Goal: Information Seeking & Learning: Learn about a topic

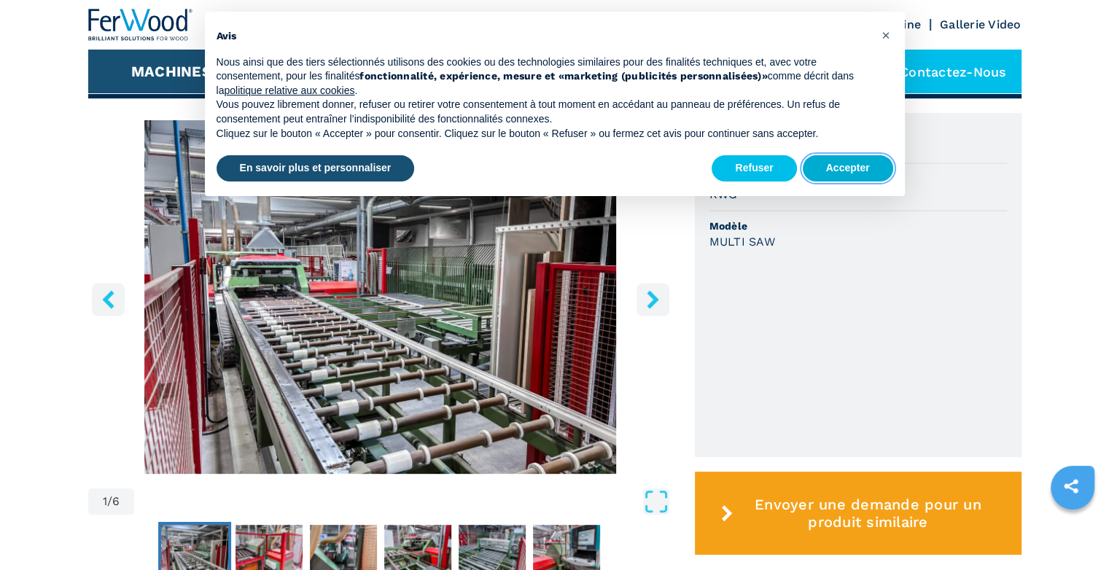
click at [876, 158] on button "Accepter" at bounding box center [848, 168] width 90 height 26
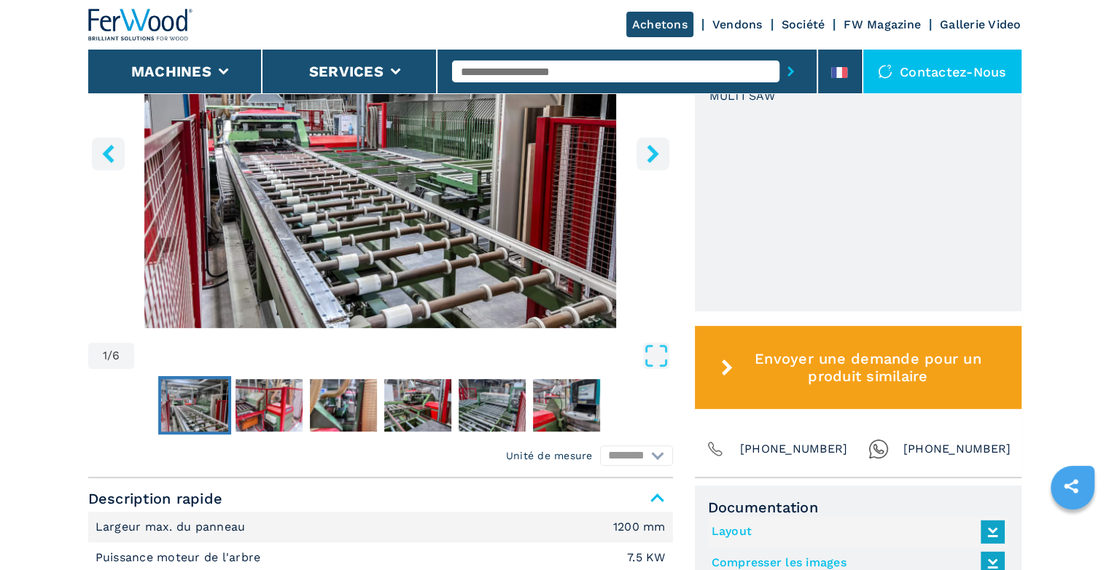
scroll to position [438, 0]
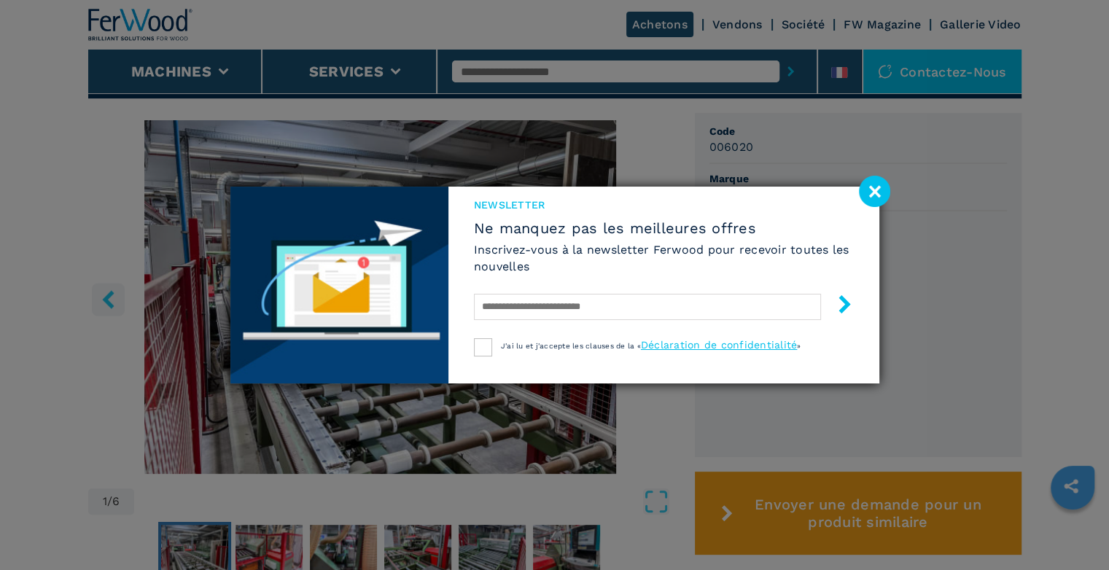
click at [877, 197] on image at bounding box center [874, 191] width 31 height 31
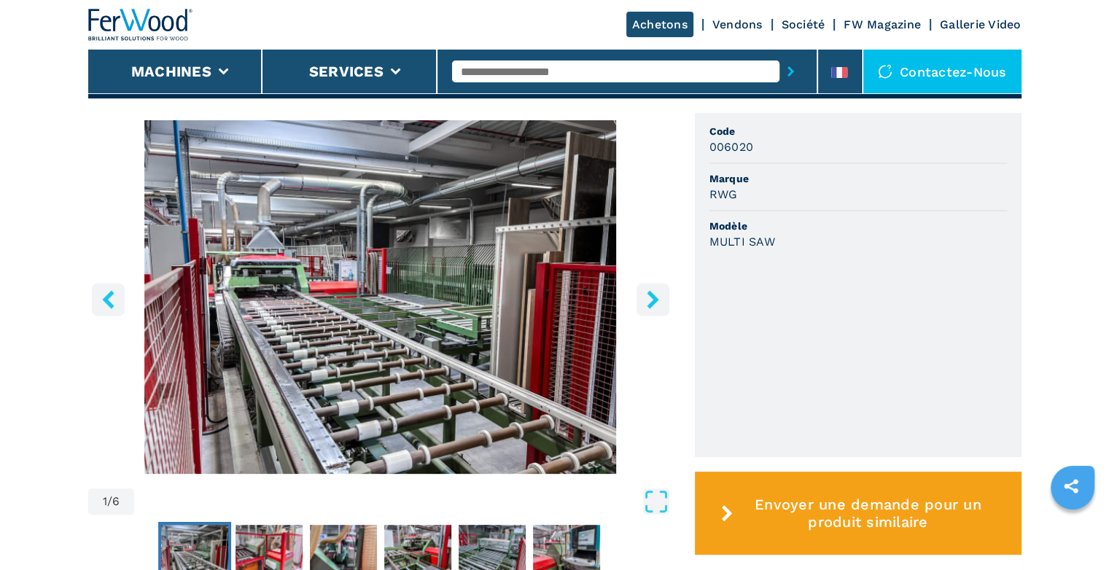
click at [659, 304] on icon "right-button" at bounding box center [653, 299] width 18 height 18
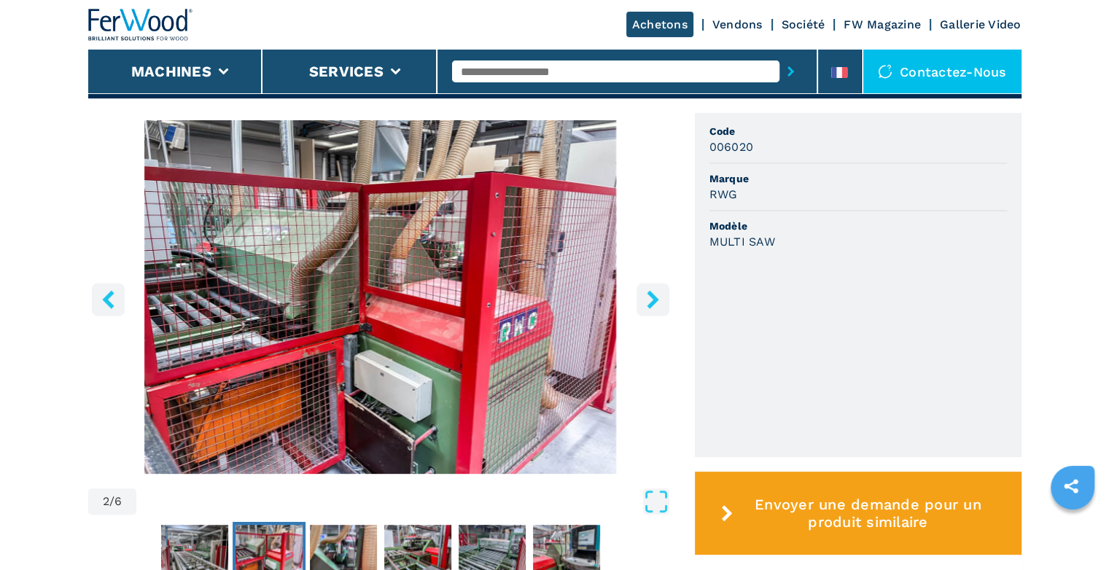
click at [659, 304] on icon "right-button" at bounding box center [653, 299] width 18 height 18
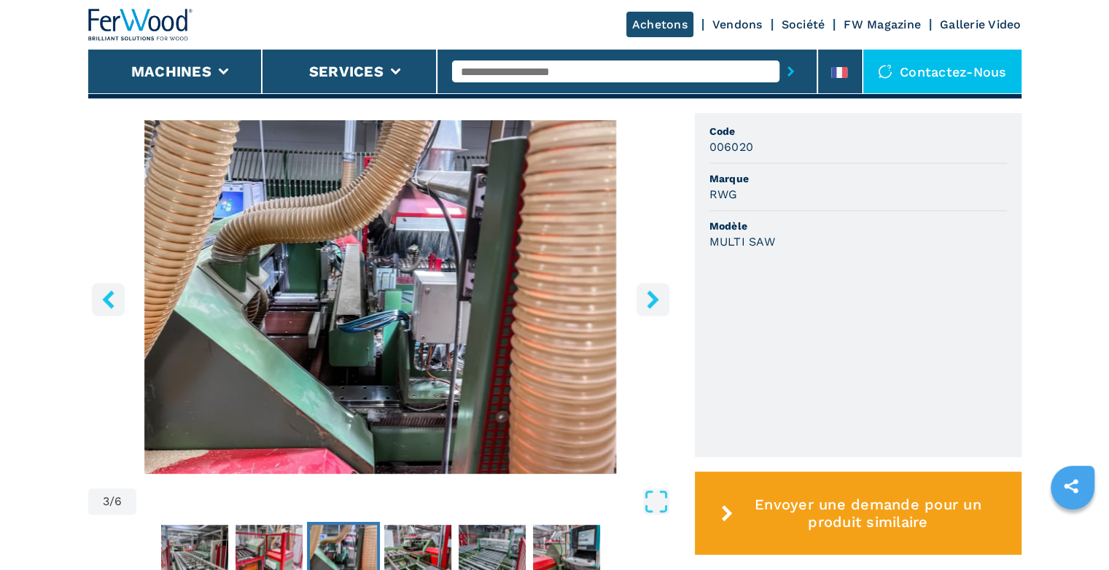
click at [659, 304] on icon "right-button" at bounding box center [653, 299] width 18 height 18
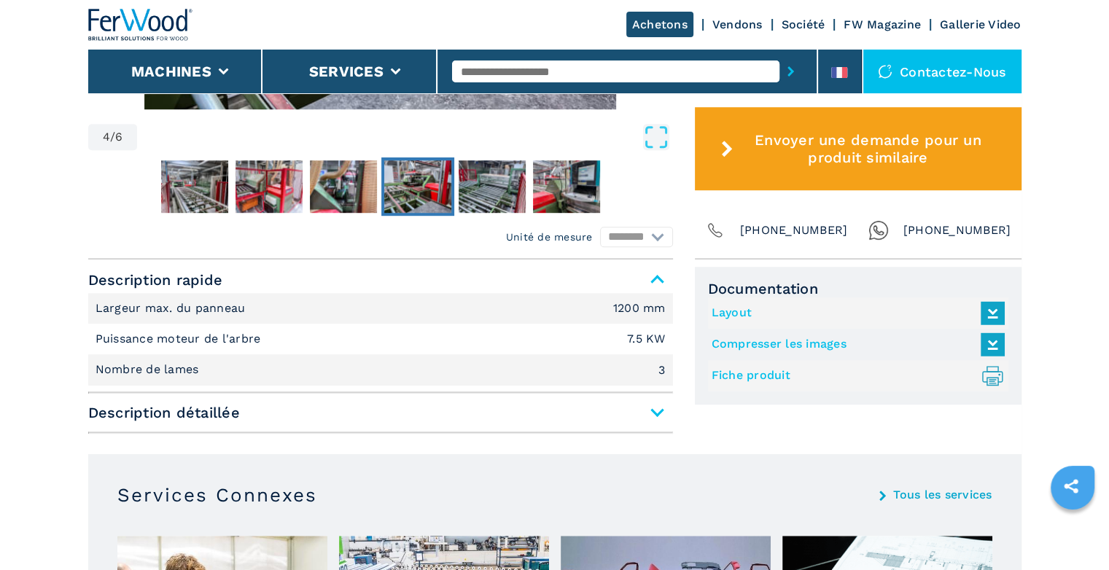
scroll to position [948, 0]
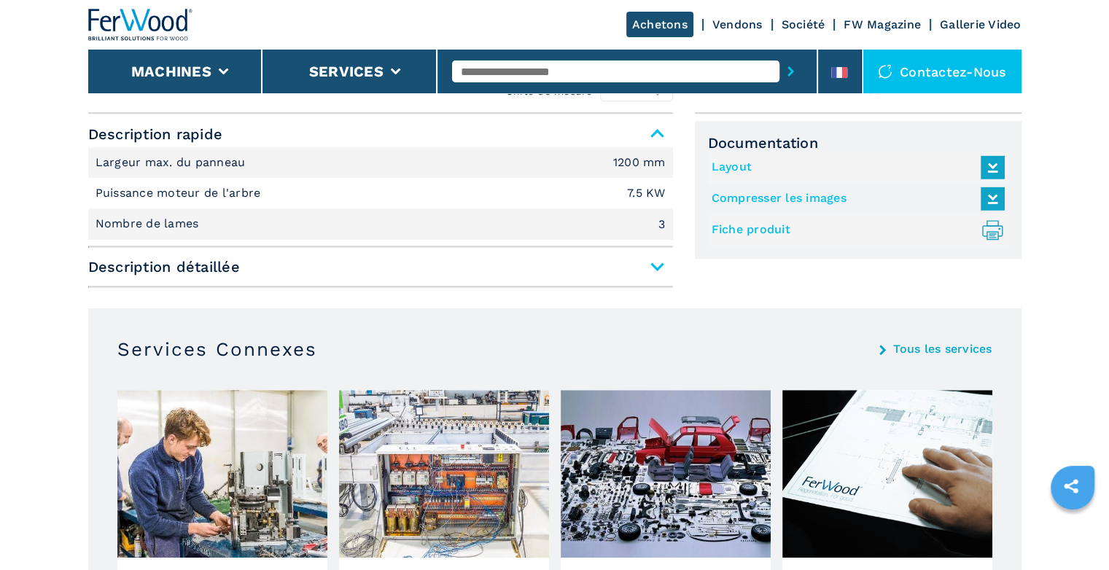
click at [652, 257] on span "Description détaillée" at bounding box center [380, 267] width 585 height 26
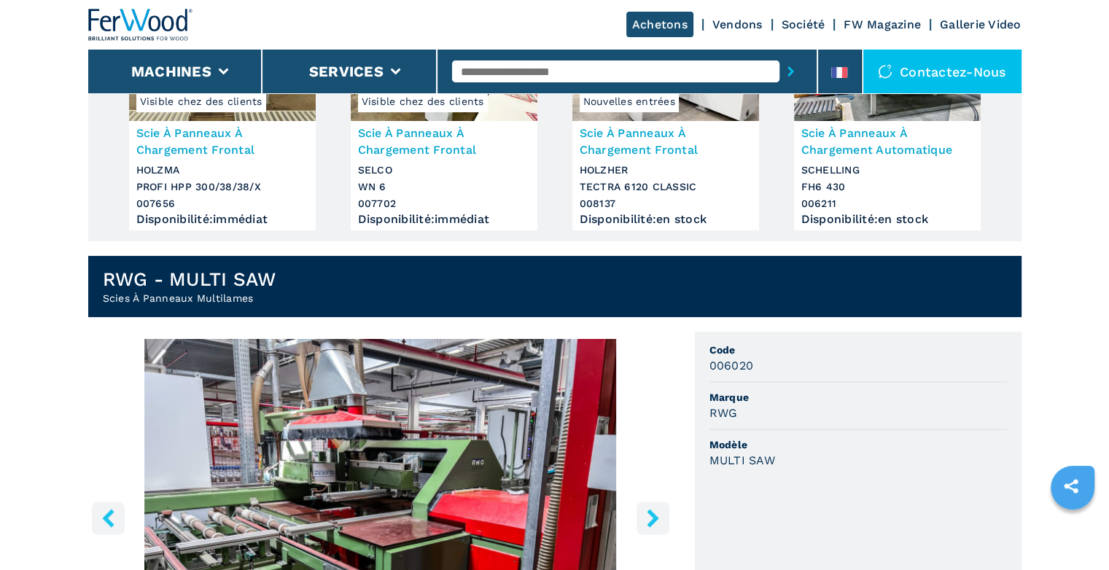
scroll to position [73, 0]
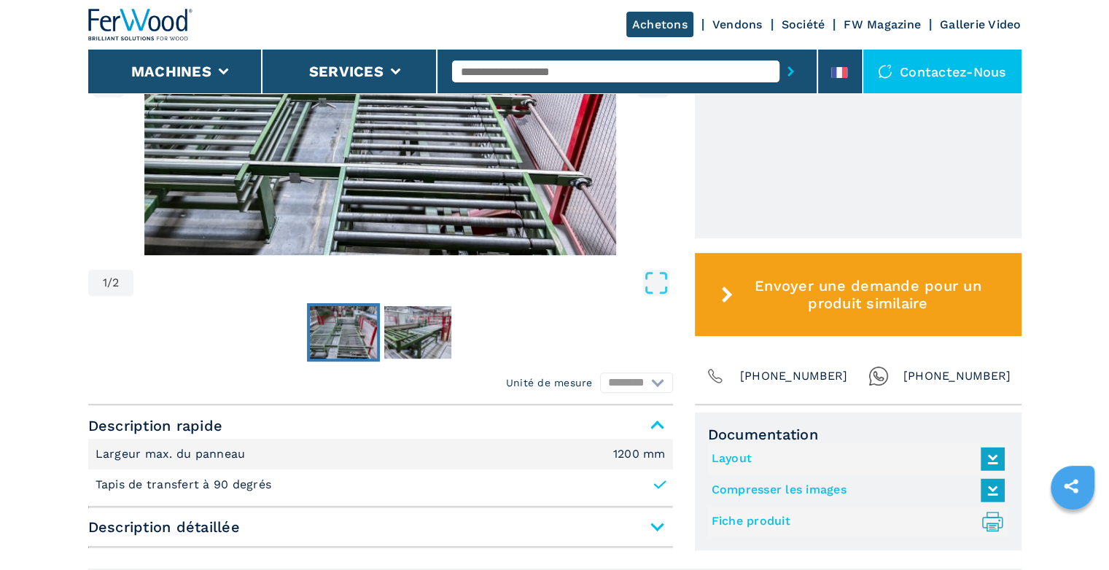
scroll to position [802, 0]
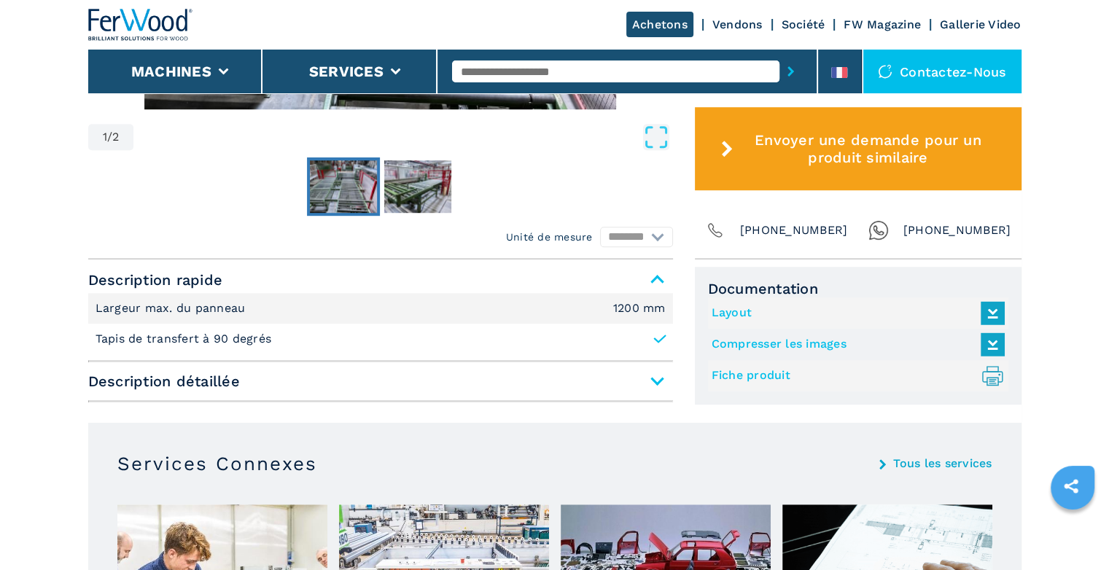
click at [659, 381] on span "Description détaillée" at bounding box center [380, 381] width 585 height 26
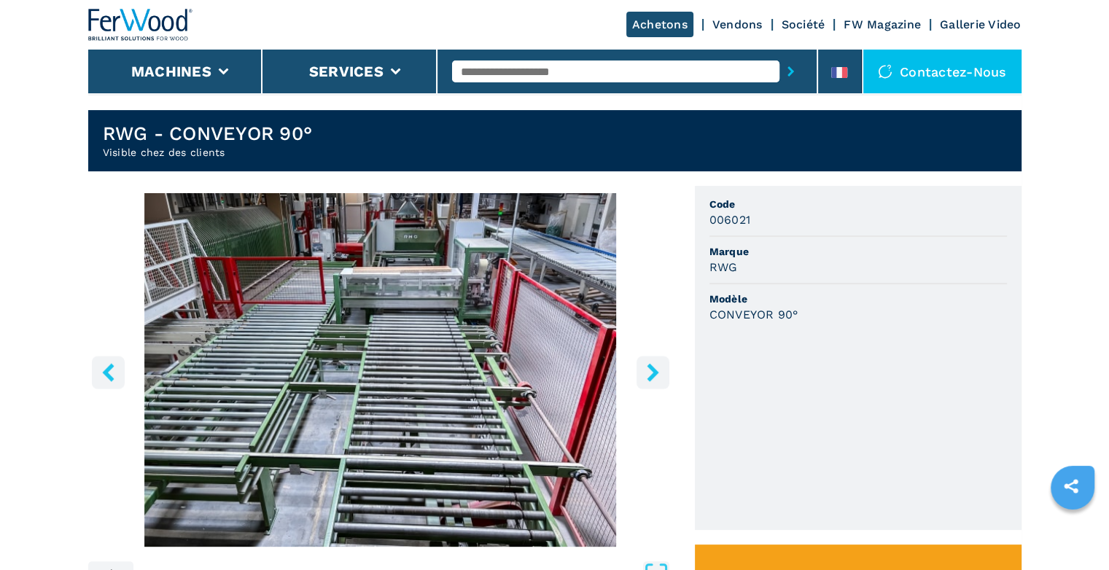
scroll to position [438, 0]
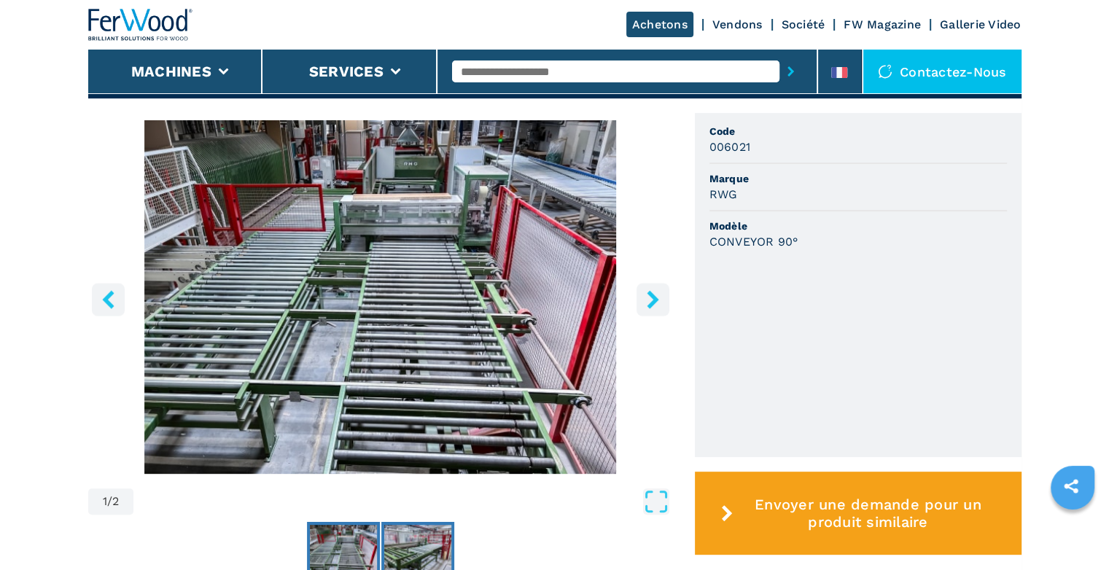
click at [397, 540] on img "Go to Slide 2" at bounding box center [417, 551] width 67 height 53
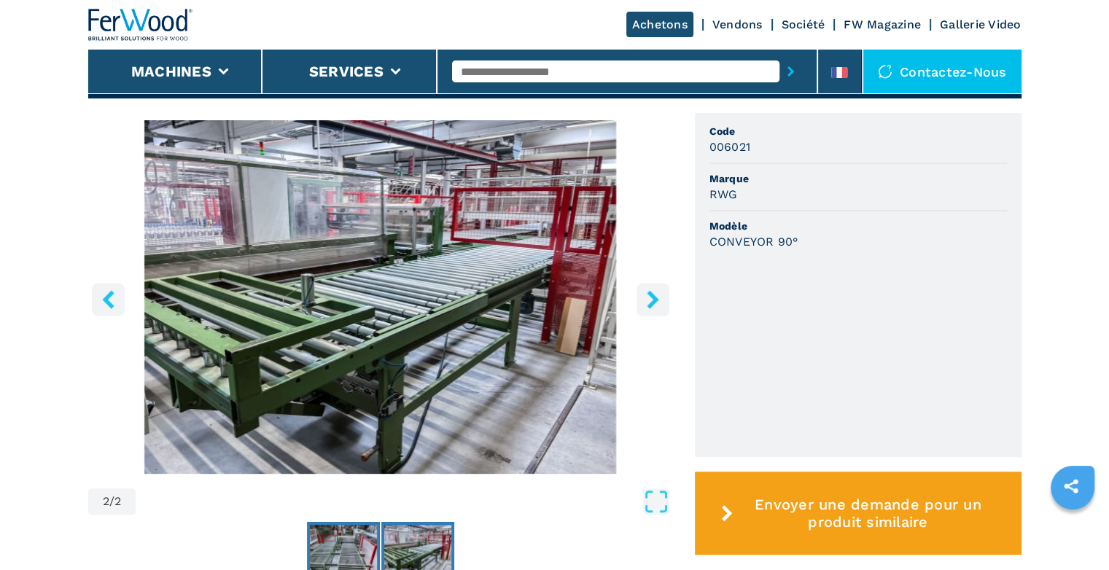
click at [335, 555] on img "Go to Slide 1" at bounding box center [343, 551] width 67 height 53
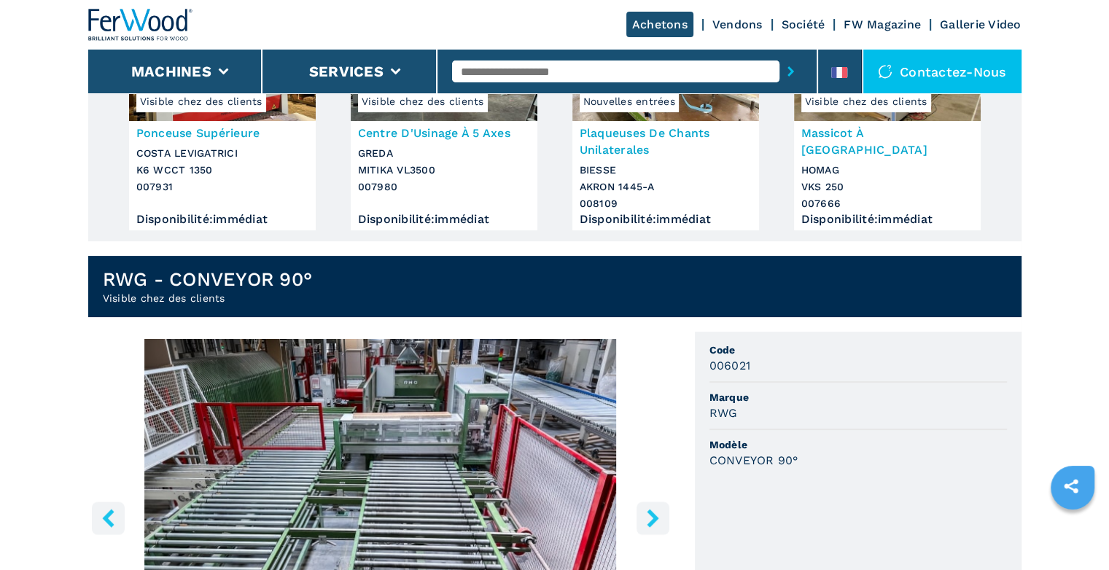
scroll to position [365, 0]
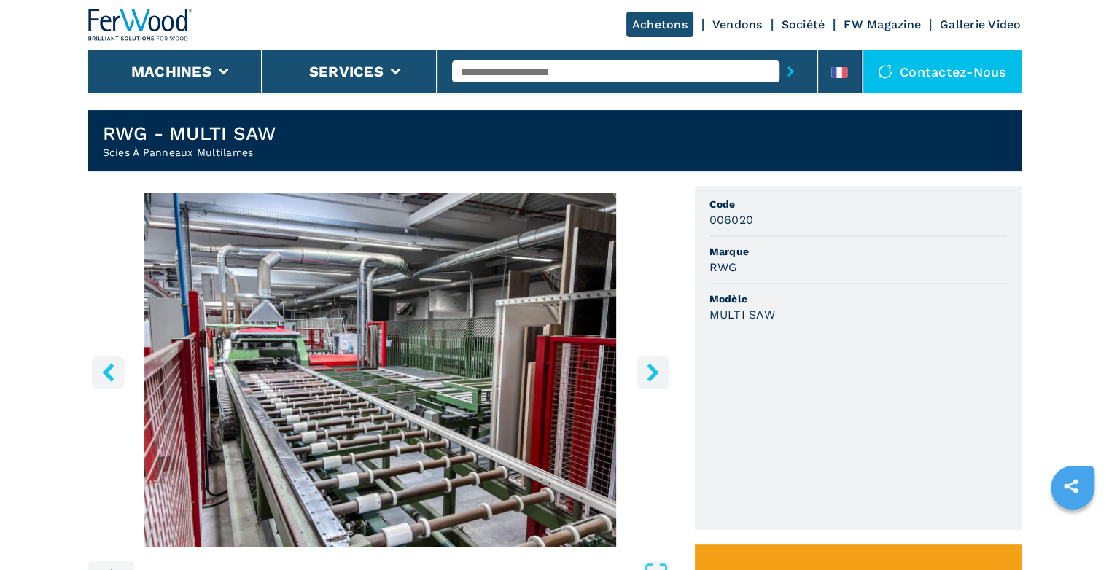
scroll to position [511, 0]
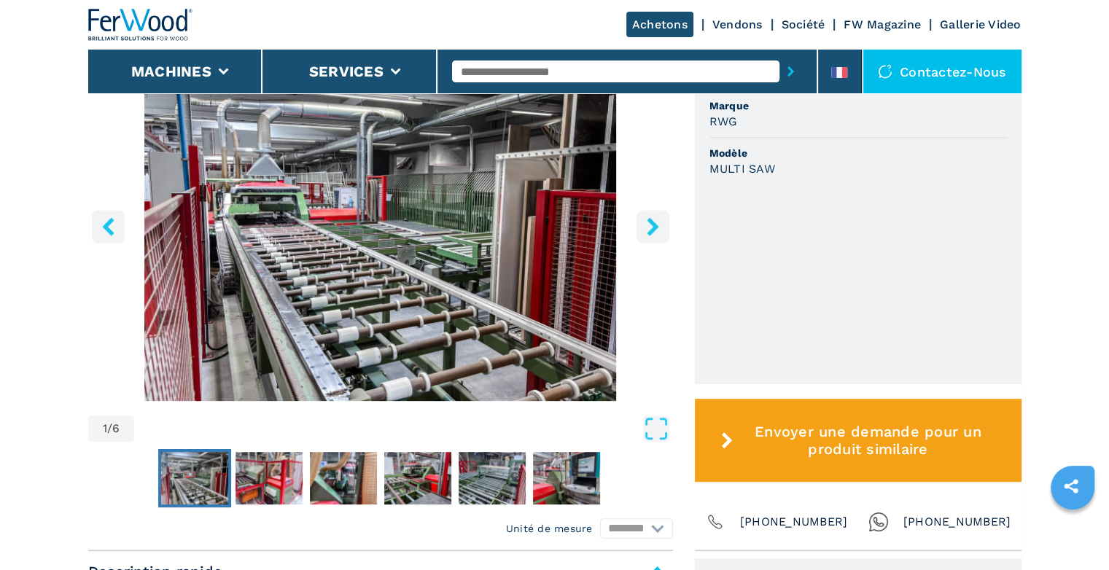
click at [652, 222] on icon "right-button" at bounding box center [653, 226] width 12 height 18
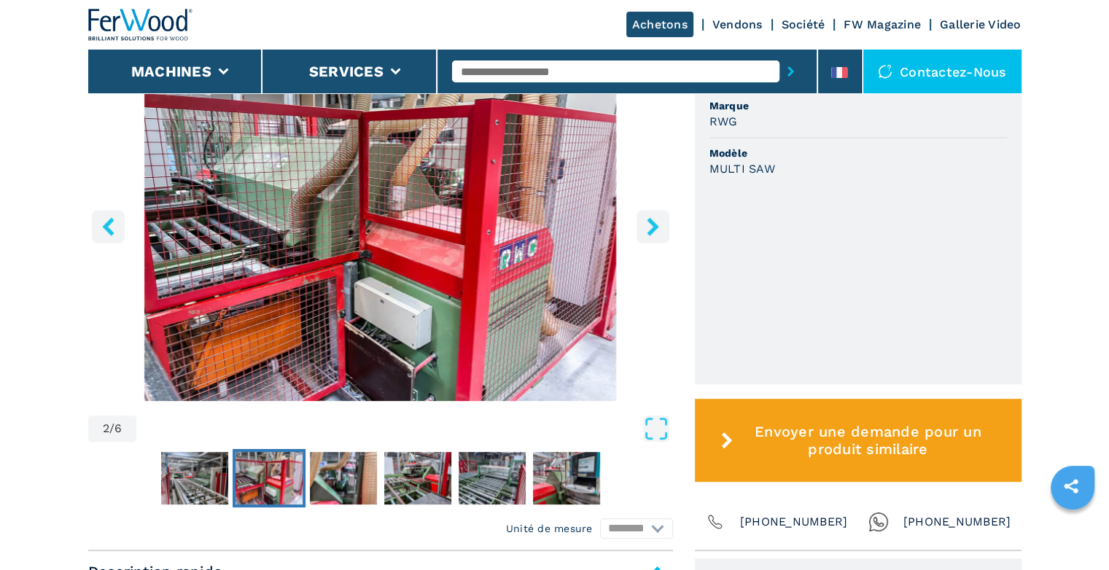
click at [652, 222] on icon "right-button" at bounding box center [653, 226] width 12 height 18
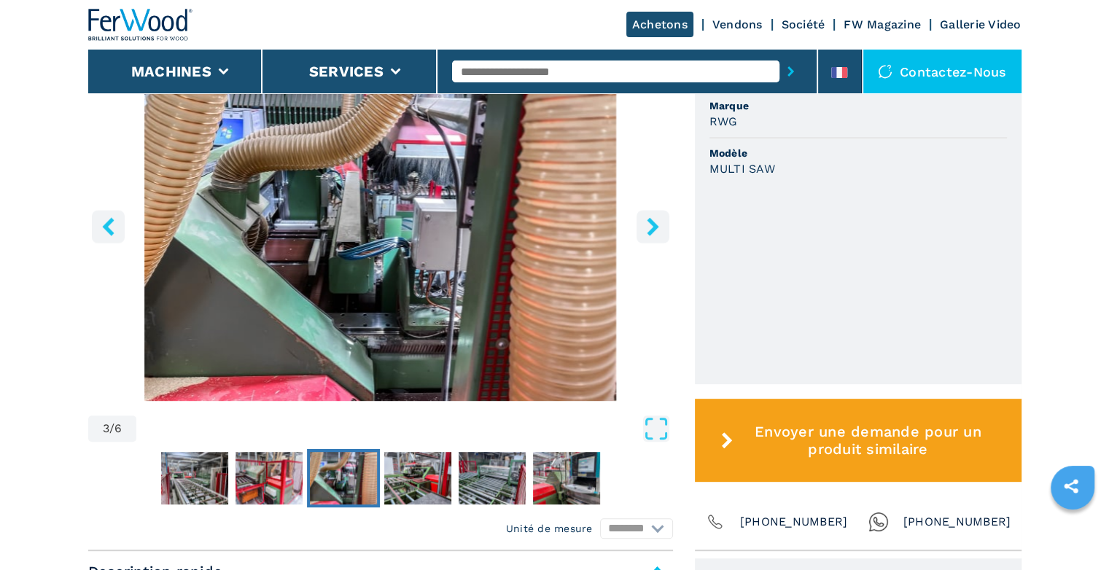
click at [652, 222] on icon "right-button" at bounding box center [653, 226] width 12 height 18
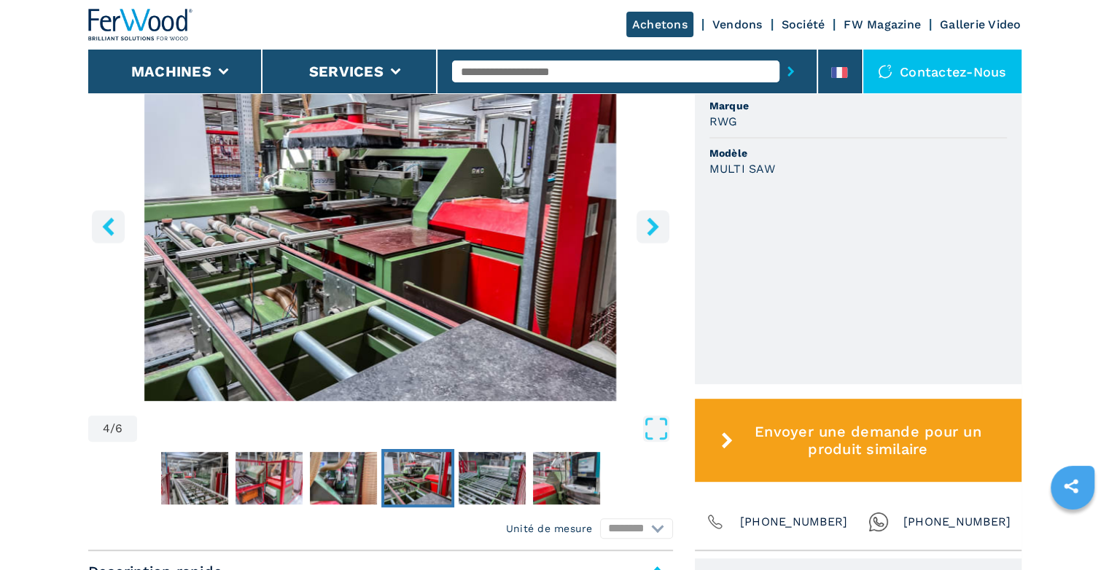
click at [652, 222] on icon "right-button" at bounding box center [653, 226] width 12 height 18
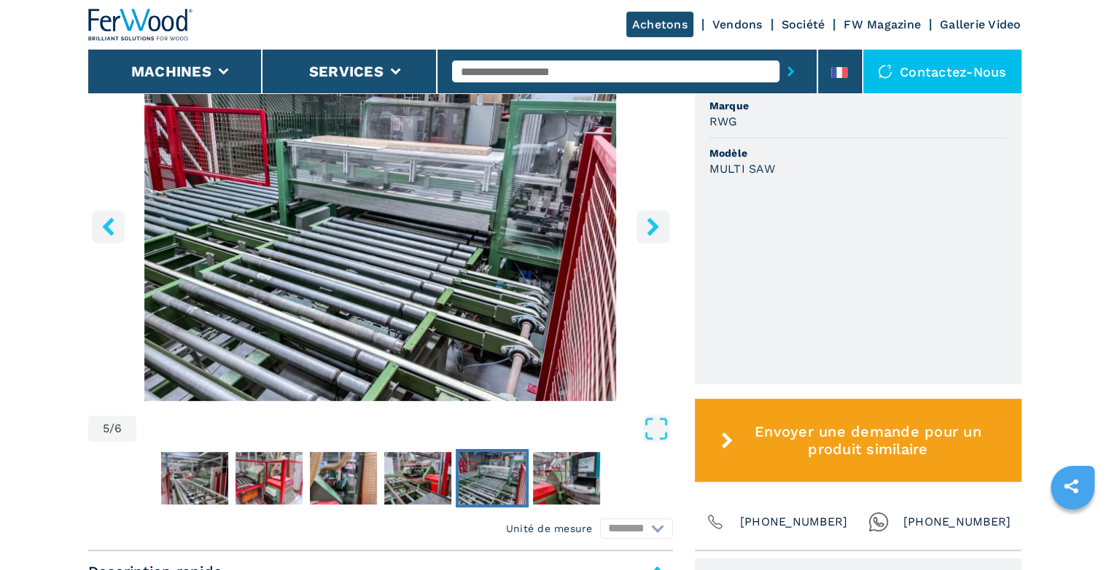
click at [652, 222] on icon "right-button" at bounding box center [653, 226] width 12 height 18
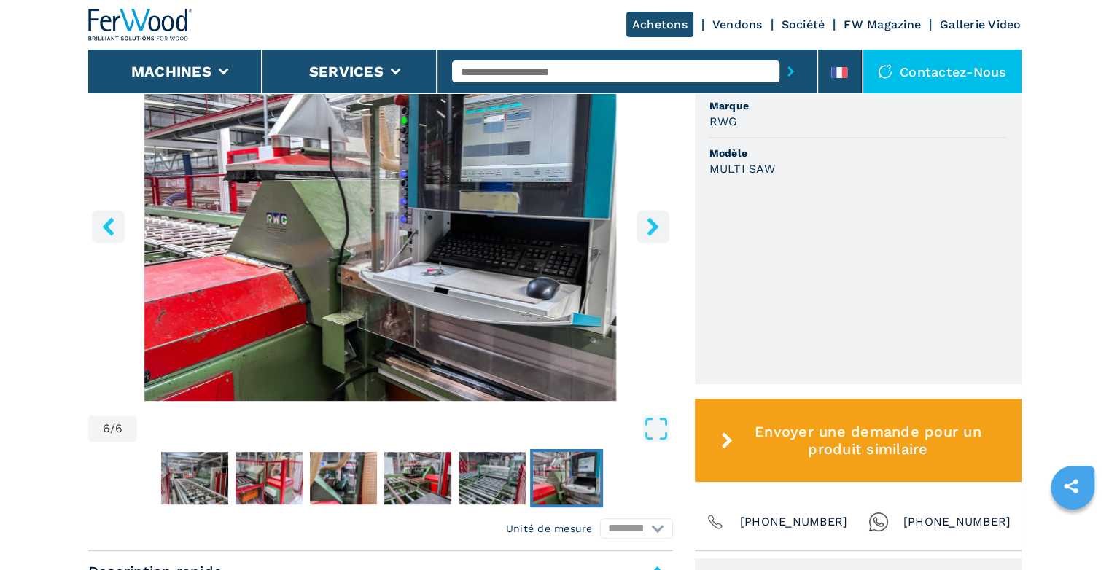
click at [652, 222] on icon "right-button" at bounding box center [653, 226] width 12 height 18
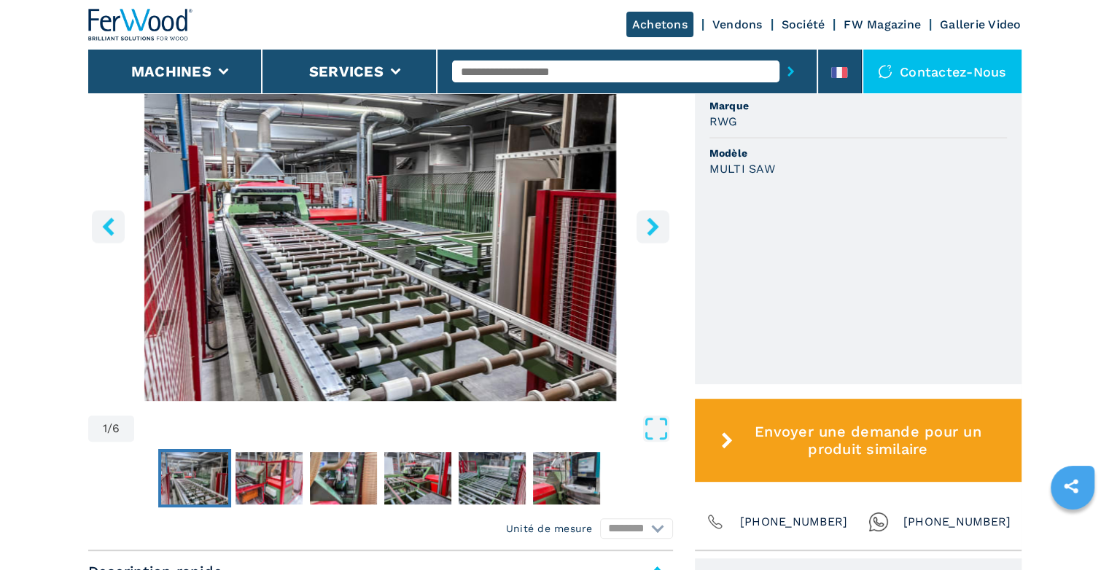
click at [652, 222] on icon "right-button" at bounding box center [653, 226] width 12 height 18
